Goal: Task Accomplishment & Management: Use online tool/utility

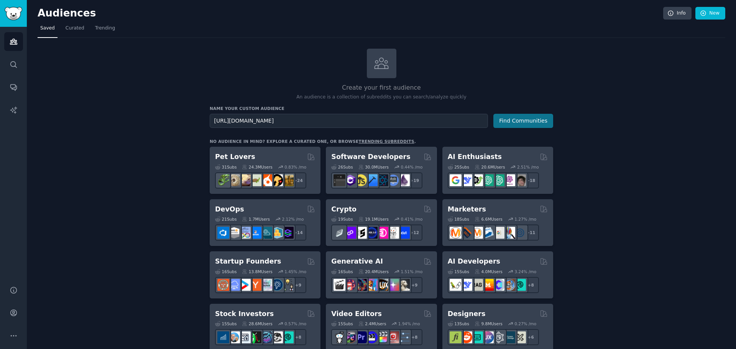
type input "[URL][DOMAIN_NAME]"
click at [515, 118] on button "Find Communities" at bounding box center [523, 121] width 60 height 14
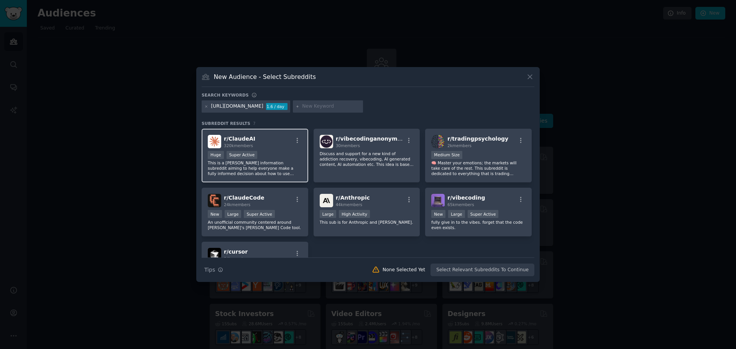
click at [275, 148] on div "r/ [PERSON_NAME] 320k members" at bounding box center [255, 141] width 94 height 13
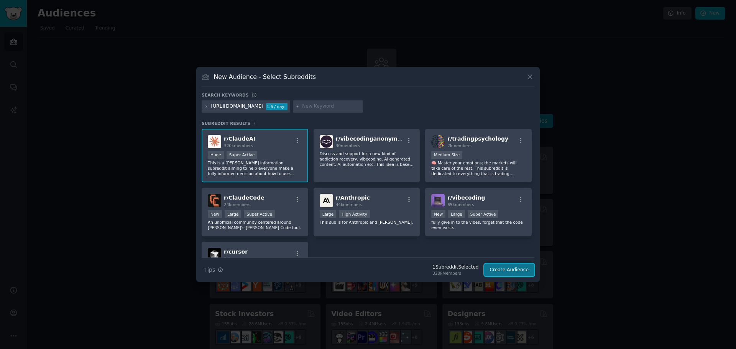
click at [508, 271] on button "Create Audience" at bounding box center [509, 270] width 51 height 13
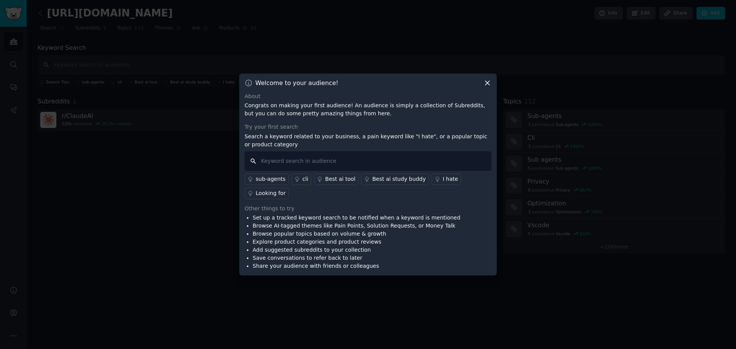
click at [374, 171] on input "text" at bounding box center [368, 161] width 247 height 20
type input "stuck with [PERSON_NAME]"
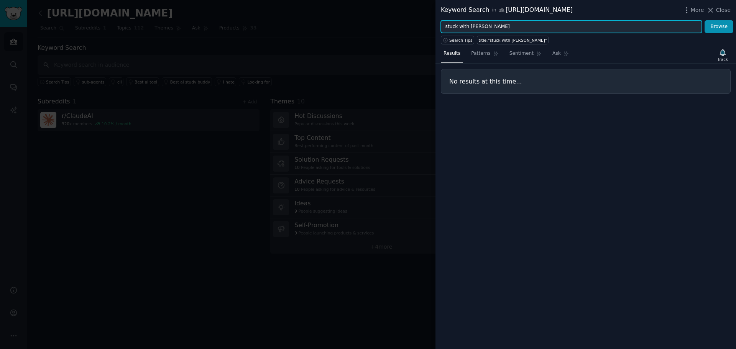
click at [455, 25] on input "stuck with [PERSON_NAME]" at bounding box center [571, 26] width 261 height 13
drag, startPoint x: 506, startPoint y: 28, endPoint x: 426, endPoint y: 20, distance: 80.2
click at [426, 20] on div "Keyword Search in [URL][DOMAIN_NAME] More Close stuck with [PERSON_NAME] Search…" at bounding box center [368, 174] width 736 height 349
type input "v"
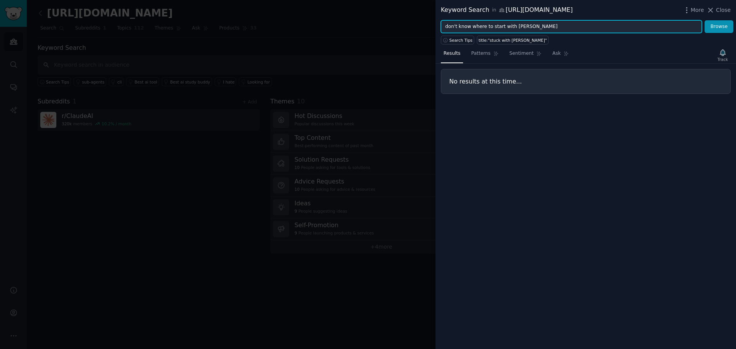
type input "don't know where to start with [PERSON_NAME]"
click at [704, 20] on button "Browse" at bounding box center [718, 26] width 29 height 13
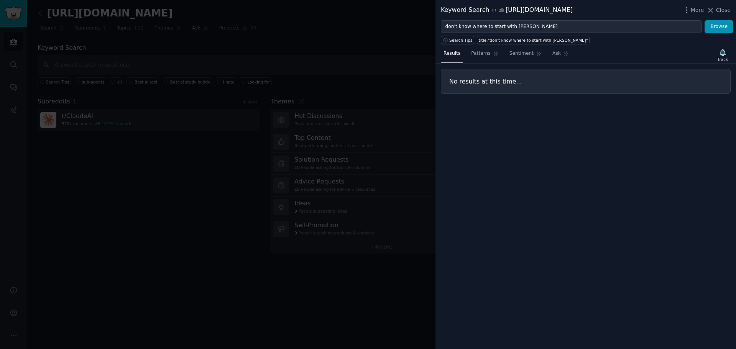
drag, startPoint x: 479, startPoint y: 52, endPoint x: 570, endPoint y: 54, distance: 90.8
click at [479, 52] on span "Patterns" at bounding box center [480, 53] width 19 height 7
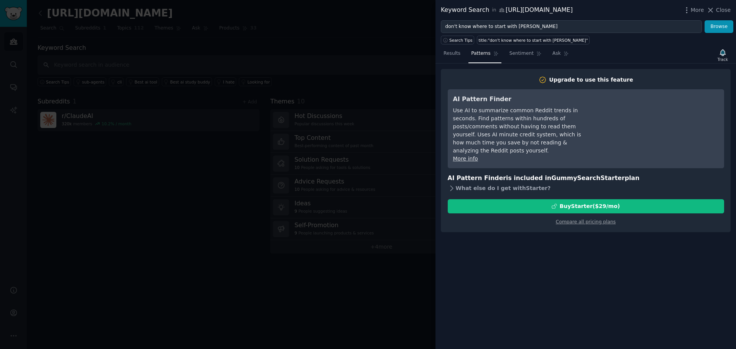
click at [450, 184] on icon at bounding box center [452, 188] width 8 height 8
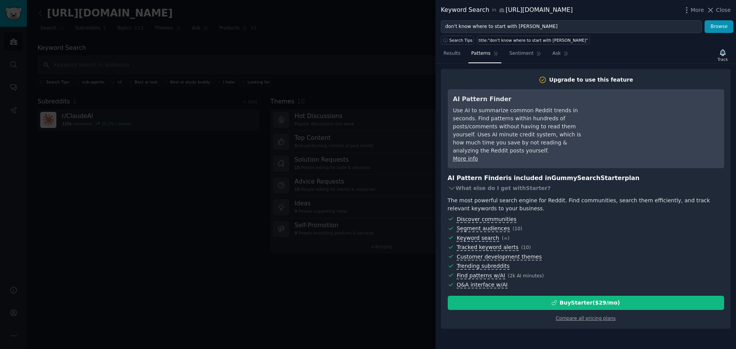
click at [371, 295] on div at bounding box center [368, 174] width 736 height 349
